Goal: Task Accomplishment & Management: Use online tool/utility

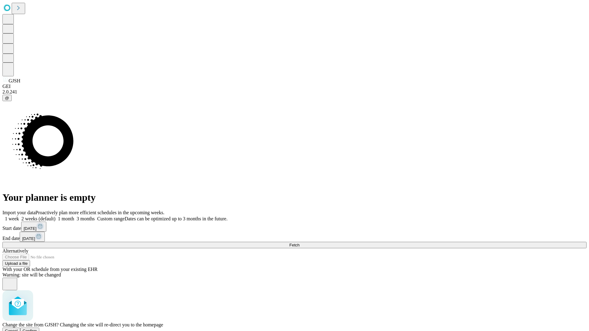
click at [37, 329] on span "Confirm" at bounding box center [30, 331] width 14 height 5
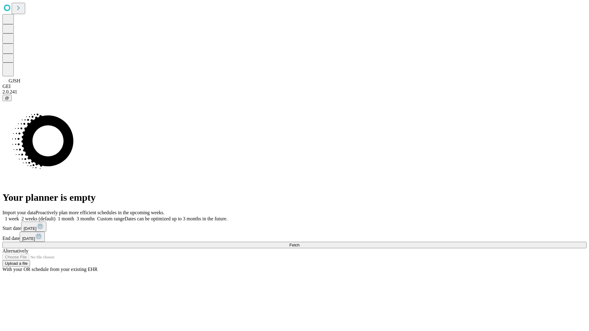
click at [56, 216] on label "2 weeks (default)" at bounding box center [37, 218] width 36 height 5
click at [299, 243] on span "Fetch" at bounding box center [294, 245] width 10 height 5
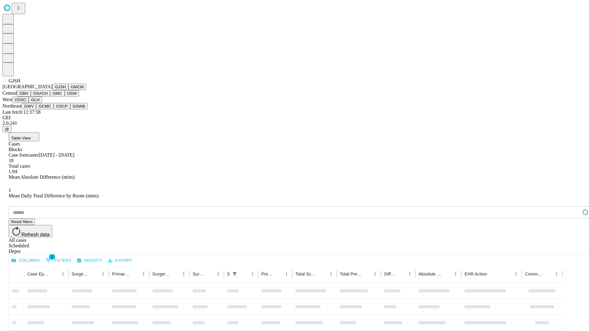
click at [68, 90] on button "GMCM" at bounding box center [77, 87] width 18 height 6
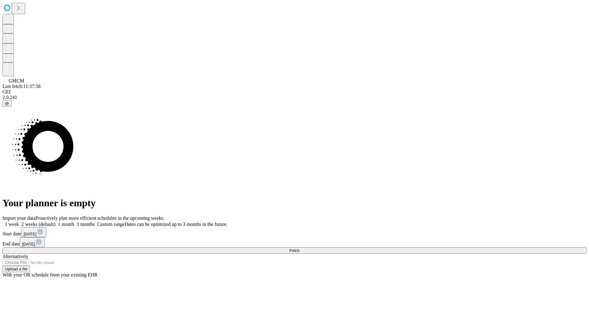
click at [56, 222] on label "2 weeks (default)" at bounding box center [37, 224] width 36 height 5
click at [299, 248] on span "Fetch" at bounding box center [294, 250] width 10 height 5
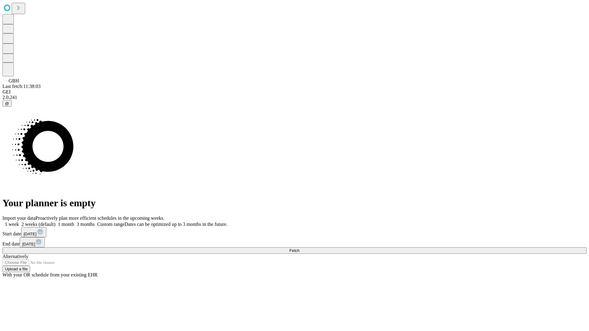
click at [56, 222] on label "2 weeks (default)" at bounding box center [37, 224] width 36 height 5
click at [299, 248] on span "Fetch" at bounding box center [294, 250] width 10 height 5
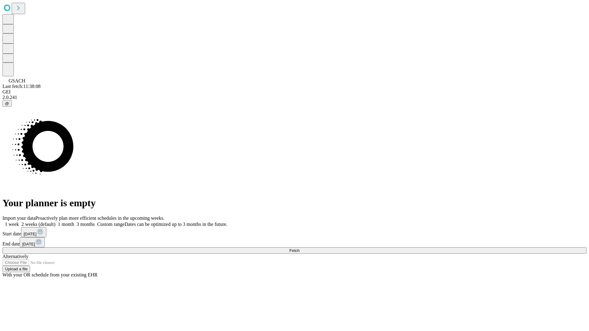
click at [56, 222] on label "2 weeks (default)" at bounding box center [37, 224] width 36 height 5
click at [299, 248] on span "Fetch" at bounding box center [294, 250] width 10 height 5
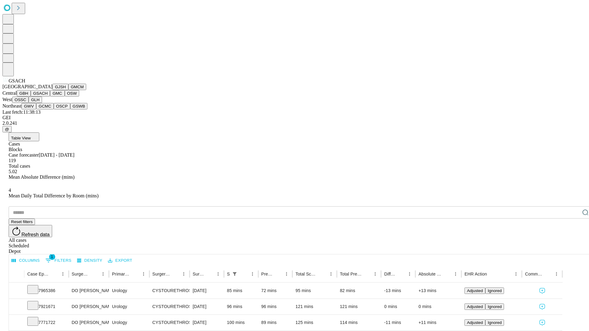
click at [50, 97] on button "GMC" at bounding box center [57, 93] width 14 height 6
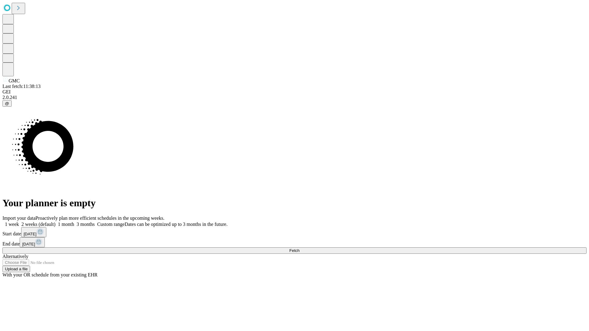
click at [299, 248] on span "Fetch" at bounding box center [294, 250] width 10 height 5
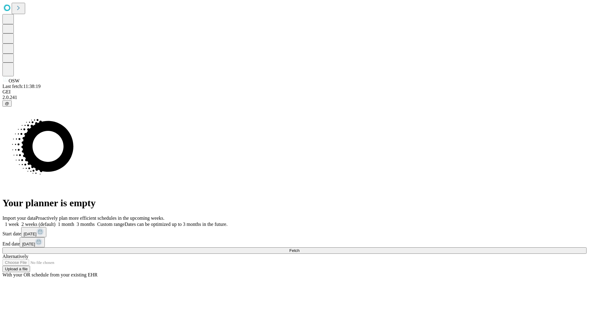
click at [299, 248] on span "Fetch" at bounding box center [294, 250] width 10 height 5
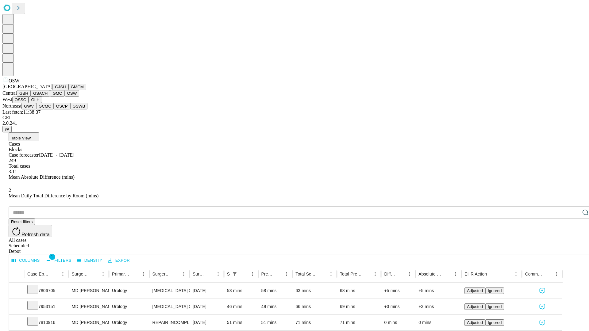
click at [29, 103] on button "OSSC" at bounding box center [20, 100] width 17 height 6
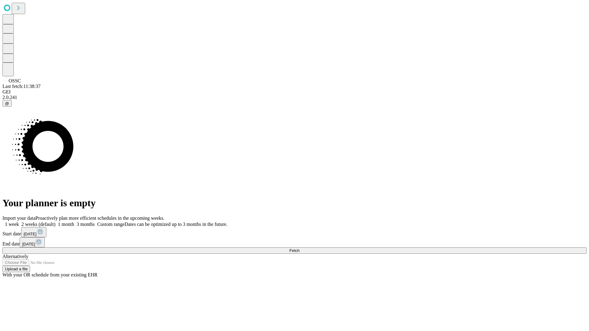
click at [56, 222] on label "2 weeks (default)" at bounding box center [37, 224] width 36 height 5
click at [299, 248] on span "Fetch" at bounding box center [294, 250] width 10 height 5
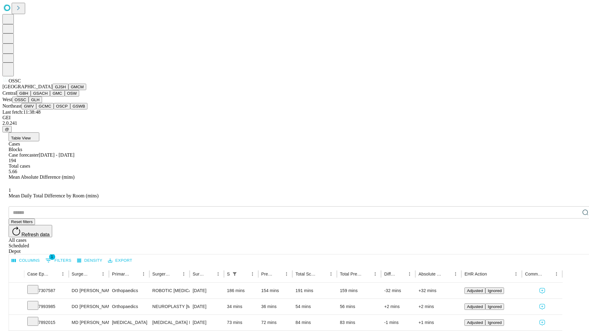
click at [42, 103] on button "GLH" at bounding box center [35, 100] width 13 height 6
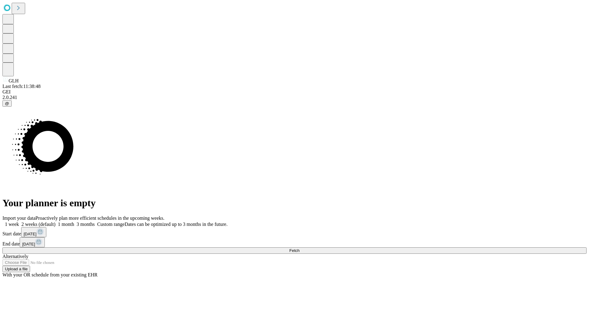
click at [56, 222] on label "2 weeks (default)" at bounding box center [37, 224] width 36 height 5
click at [299, 248] on span "Fetch" at bounding box center [294, 250] width 10 height 5
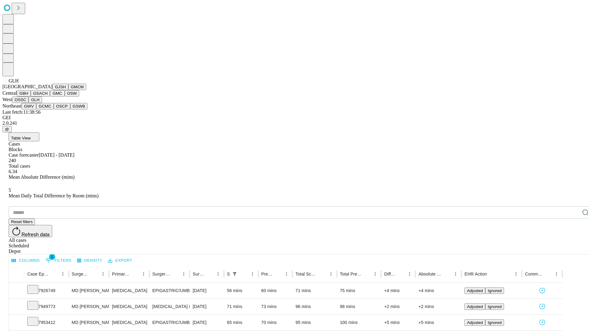
click at [36, 109] on button "GWV" at bounding box center [28, 106] width 15 height 6
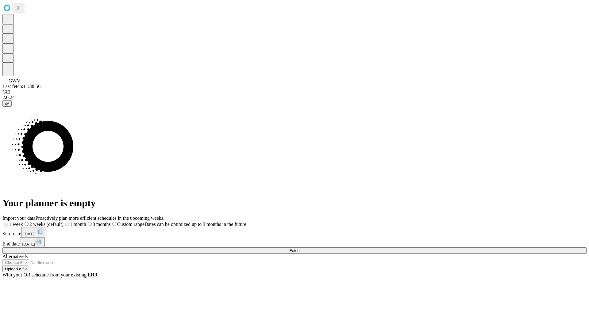
click at [63, 222] on label "2 weeks (default)" at bounding box center [43, 224] width 40 height 5
click at [299, 248] on span "Fetch" at bounding box center [294, 250] width 10 height 5
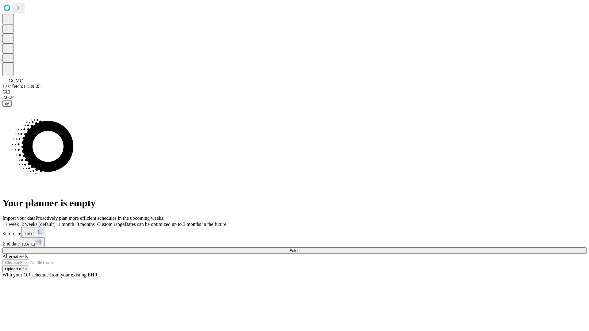
click at [56, 222] on label "2 weeks (default)" at bounding box center [37, 224] width 36 height 5
click at [299, 248] on span "Fetch" at bounding box center [294, 250] width 10 height 5
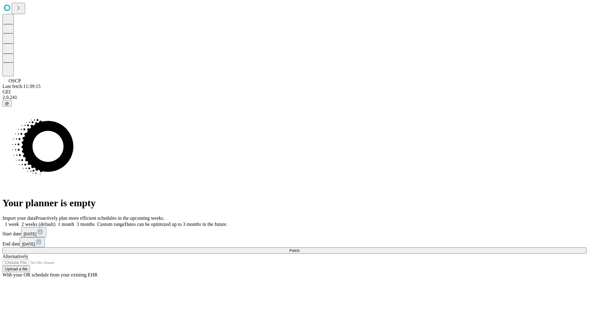
click at [56, 222] on label "2 weeks (default)" at bounding box center [37, 224] width 36 height 5
click at [299, 248] on span "Fetch" at bounding box center [294, 250] width 10 height 5
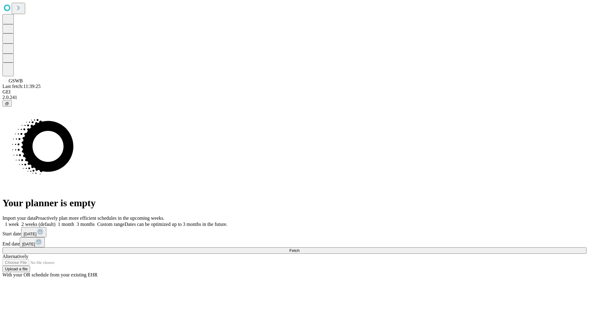
click at [56, 222] on label "2 weeks (default)" at bounding box center [37, 224] width 36 height 5
click at [299, 248] on span "Fetch" at bounding box center [294, 250] width 10 height 5
